Goal: Feedback & Contribution: Contribute content

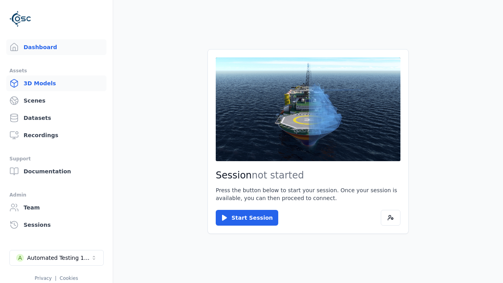
click at [48, 84] on link "3D Models" at bounding box center [56, 83] width 100 height 16
click at [53, 83] on link "3D Models" at bounding box center [56, 83] width 100 height 16
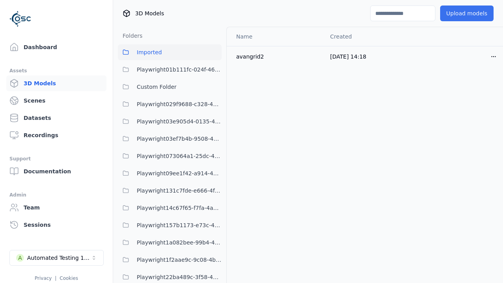
click at [458, 16] on button "Upload models" at bounding box center [466, 14] width 53 height 16
click at [461, 13] on button "Upload models" at bounding box center [466, 14] width 53 height 16
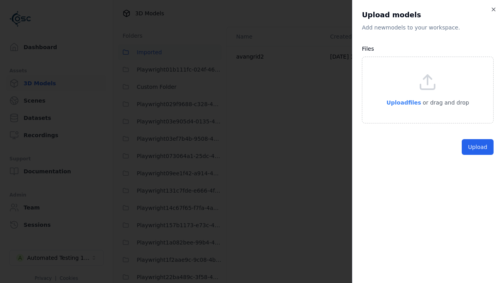
click at [412, 103] on span "Upload files" at bounding box center [403, 102] width 35 height 6
click at [401, 102] on span "Upload files" at bounding box center [403, 102] width 35 height 6
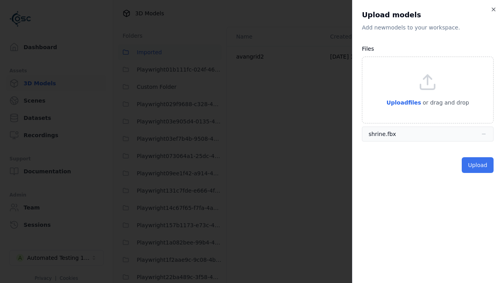
click at [476, 165] on button "Upload" at bounding box center [478, 165] width 32 height 16
click at [478, 165] on button "Upload" at bounding box center [478, 165] width 32 height 16
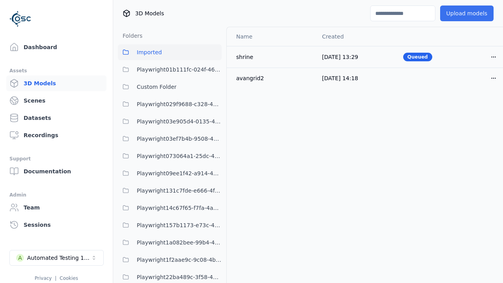
click at [454, 12] on button "Upload models" at bounding box center [466, 14] width 53 height 16
click at [461, 13] on button "Upload models" at bounding box center [466, 14] width 53 height 16
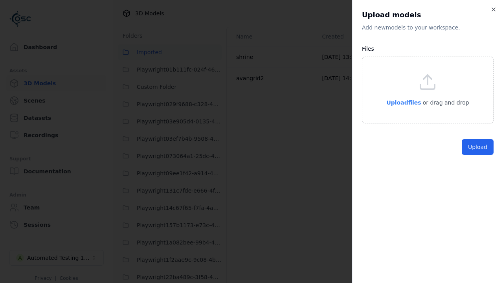
click at [406, 103] on span "Upload files" at bounding box center [403, 102] width 35 height 6
click at [401, 102] on span "Upload files" at bounding box center [403, 102] width 35 height 6
